Goal: Task Accomplishment & Management: Complete application form

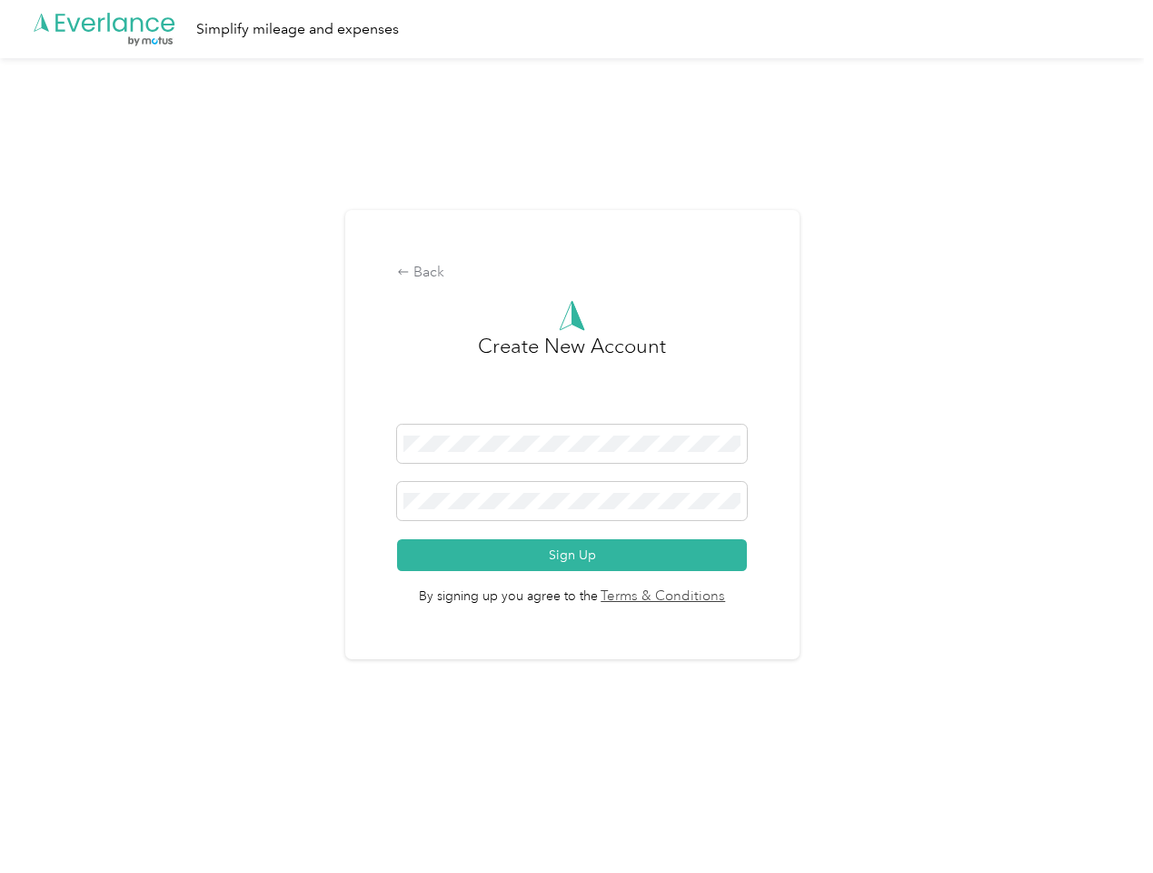
click at [576, 413] on h3 "Create New Account" at bounding box center [572, 378] width 188 height 94
click at [576, 29] on div ".cls-1 { fill: #00adee; } .cls-2 { fill: #fff; } .cls-3 { fill: #707372; } .cls…" at bounding box center [572, 29] width 1144 height 58
click at [576, 273] on div "Back" at bounding box center [572, 273] width 350 height 22
click at [576, 554] on button "Sign Up" at bounding box center [572, 555] width 350 height 32
